Goal: Transaction & Acquisition: Book appointment/travel/reservation

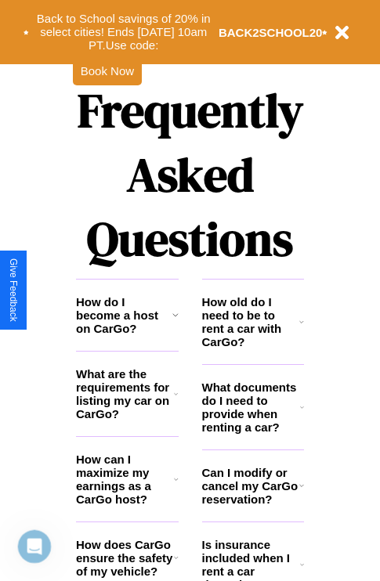
scroll to position [1899, 0]
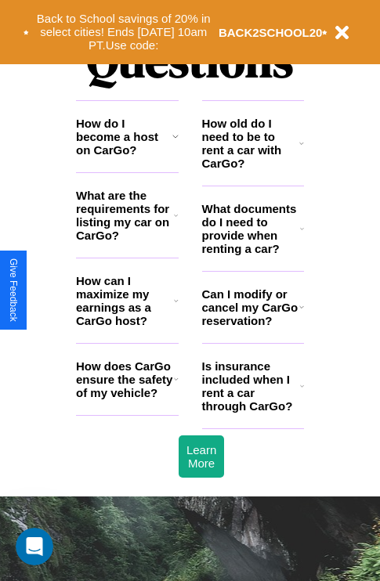
click at [127, 241] on h3 "What are the requirements for listing my car on CarGo?" at bounding box center [125, 215] width 98 height 53
click at [175, 143] on icon at bounding box center [175, 136] width 6 height 13
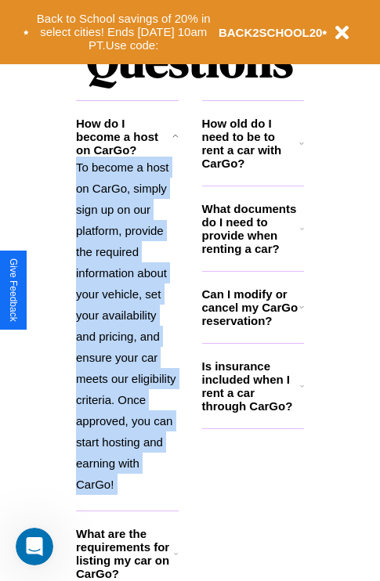
scroll to position [2098, 0]
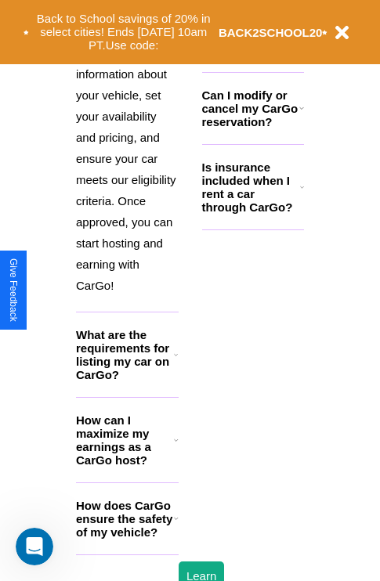
click at [127, 539] on h3 "How does CarGo ensure the safety of my vehicle?" at bounding box center [125, 519] width 98 height 40
click at [252, 212] on h3 "Is insurance included when I rent a car through CarGo?" at bounding box center [251, 187] width 98 height 53
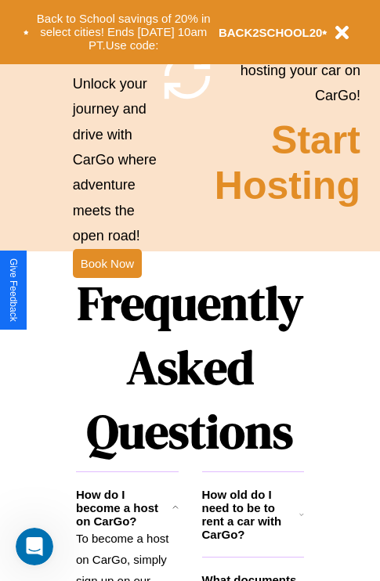
scroll to position [1526, 0]
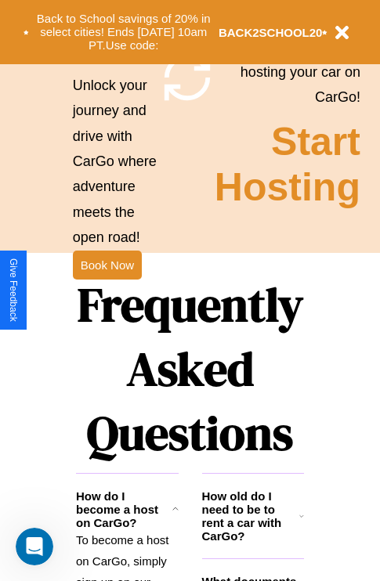
click at [107, 291] on h1 "Frequently Asked Questions" at bounding box center [190, 369] width 228 height 208
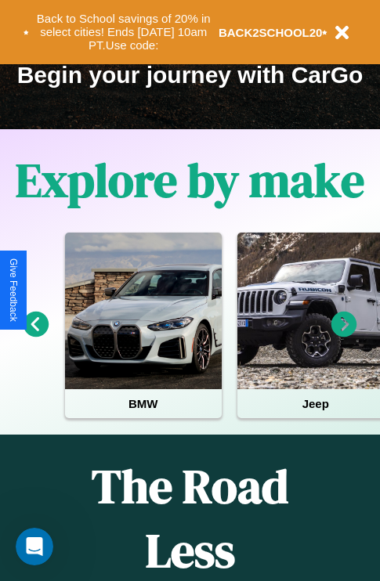
scroll to position [0, 58]
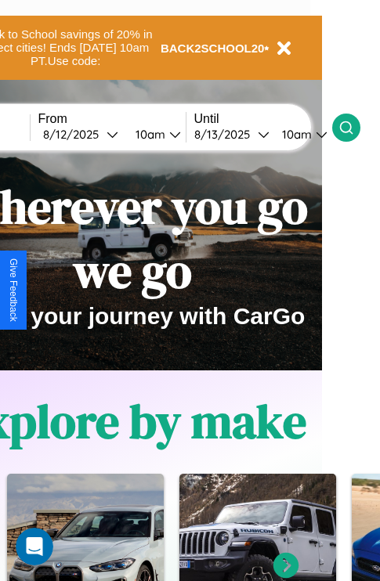
type input "****"
click at [354, 127] on icon at bounding box center [347, 128] width 16 height 16
